Goal: Task Accomplishment & Management: Use online tool/utility

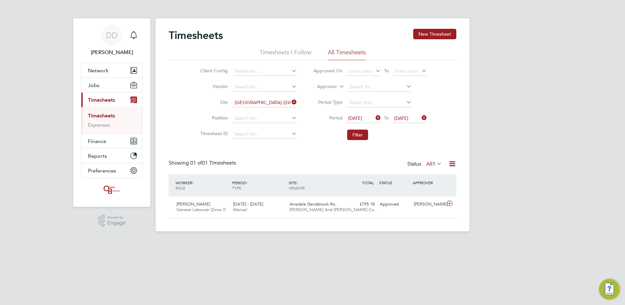
scroll to position [17, 57]
click at [355, 136] on button "Filter" at bounding box center [357, 134] width 21 height 10
click at [108, 114] on link "Timesheets" at bounding box center [101, 115] width 27 height 6
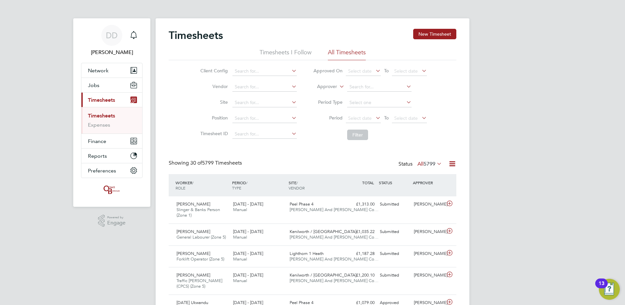
click at [420, 117] on icon at bounding box center [420, 117] width 0 height 9
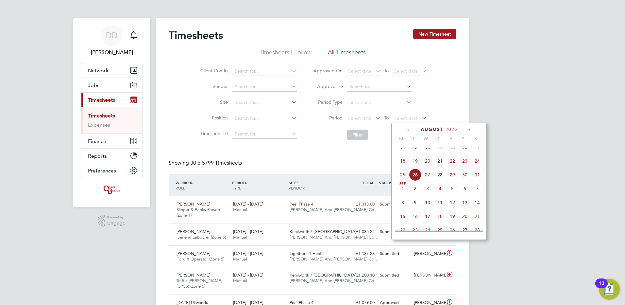
click at [476, 165] on span "24" at bounding box center [477, 161] width 12 height 12
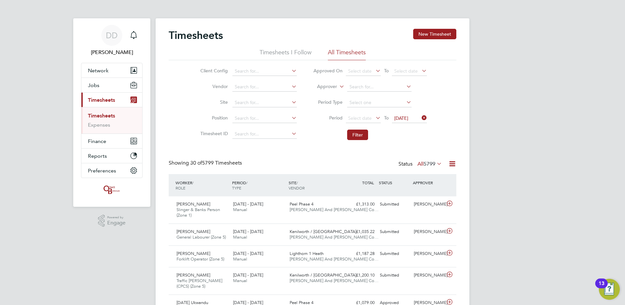
click at [374, 118] on icon at bounding box center [374, 117] width 0 height 9
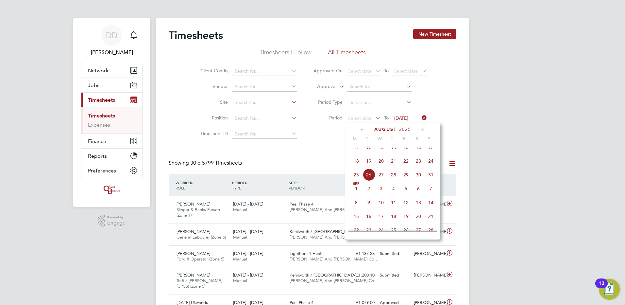
click at [356, 165] on span "18" at bounding box center [356, 161] width 12 height 12
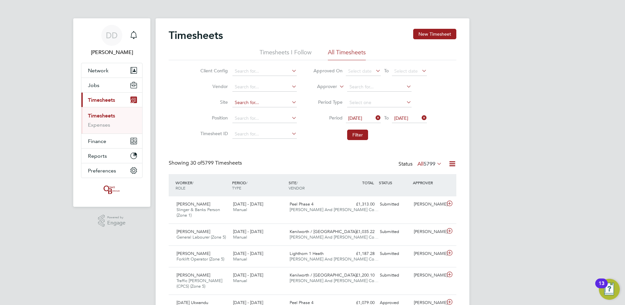
click at [273, 102] on input at bounding box center [264, 102] width 64 height 9
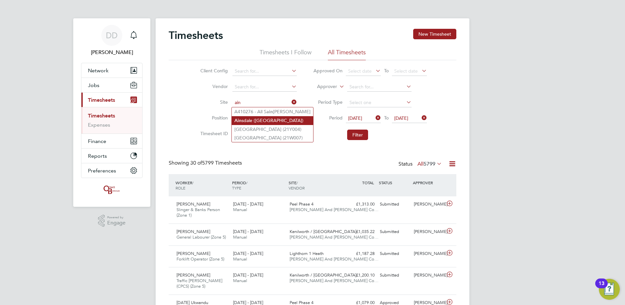
click at [279, 122] on li "Ain sdale ([GEOGRAPHIC_DATA])" at bounding box center [272, 120] width 81 height 9
type input "[GEOGRAPHIC_DATA] ([GEOGRAPHIC_DATA])"
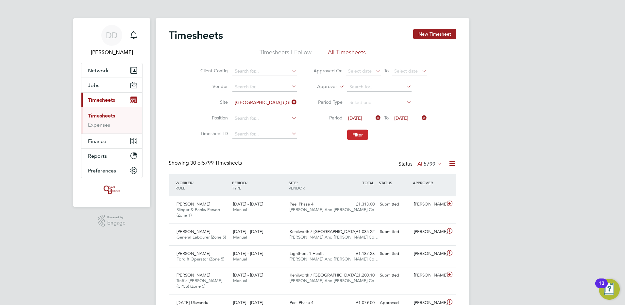
click at [355, 136] on button "Filter" at bounding box center [357, 134] width 21 height 10
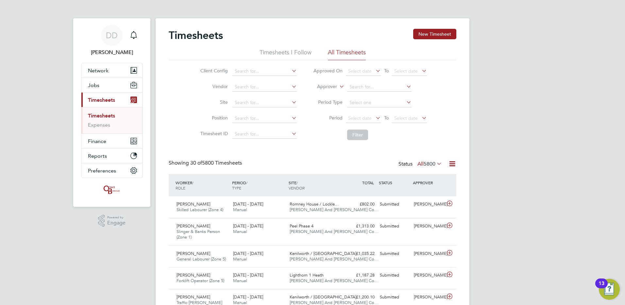
click at [420, 117] on icon at bounding box center [420, 117] width 0 height 9
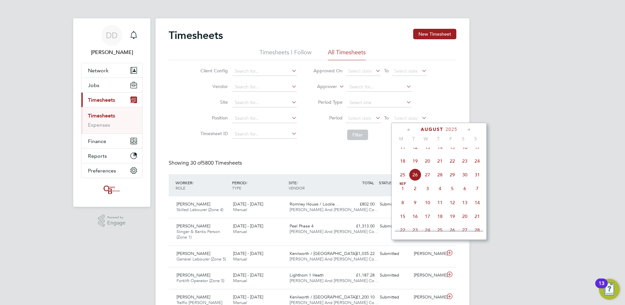
click at [478, 165] on span "24" at bounding box center [477, 161] width 12 height 12
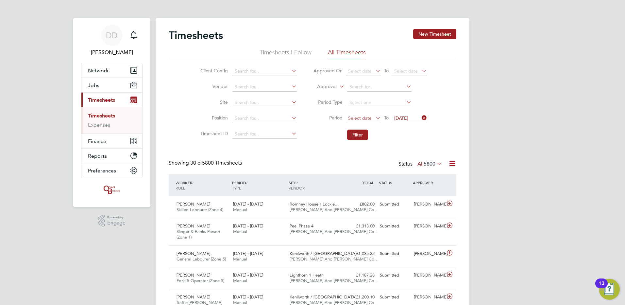
click at [374, 117] on icon at bounding box center [374, 117] width 0 height 9
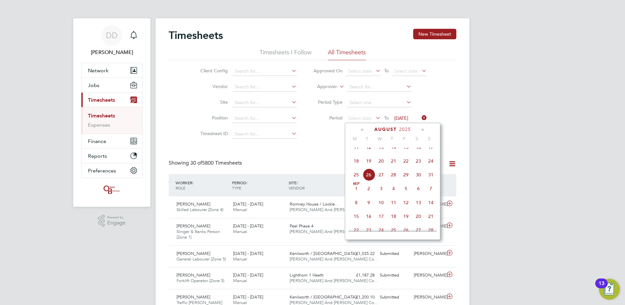
click at [358, 166] on span "18" at bounding box center [356, 161] width 12 height 12
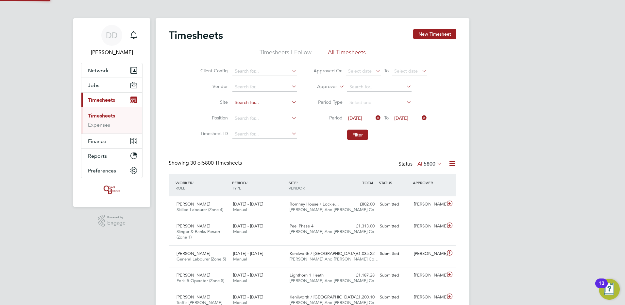
click at [257, 102] on input at bounding box center [264, 102] width 64 height 9
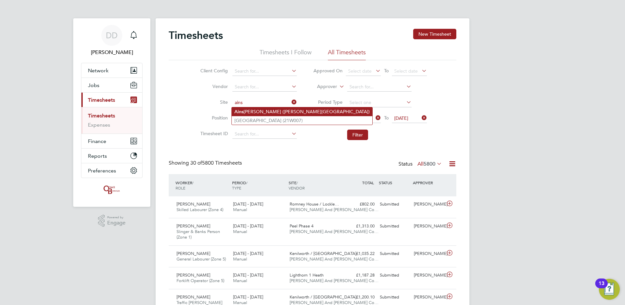
click at [251, 112] on li "Ains dale (Sandbrook Road)" at bounding box center [302, 111] width 141 height 9
type input "[GEOGRAPHIC_DATA] ([GEOGRAPHIC_DATA])"
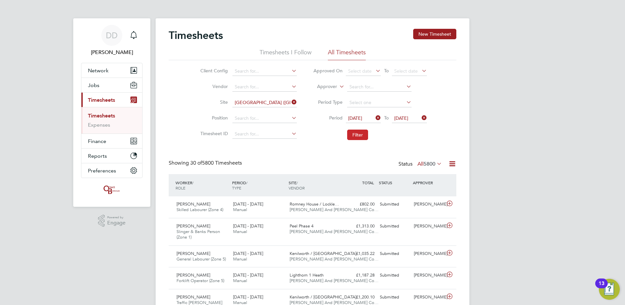
click at [354, 137] on button "Filter" at bounding box center [357, 134] width 21 height 10
